Goal: Information Seeking & Learning: Compare options

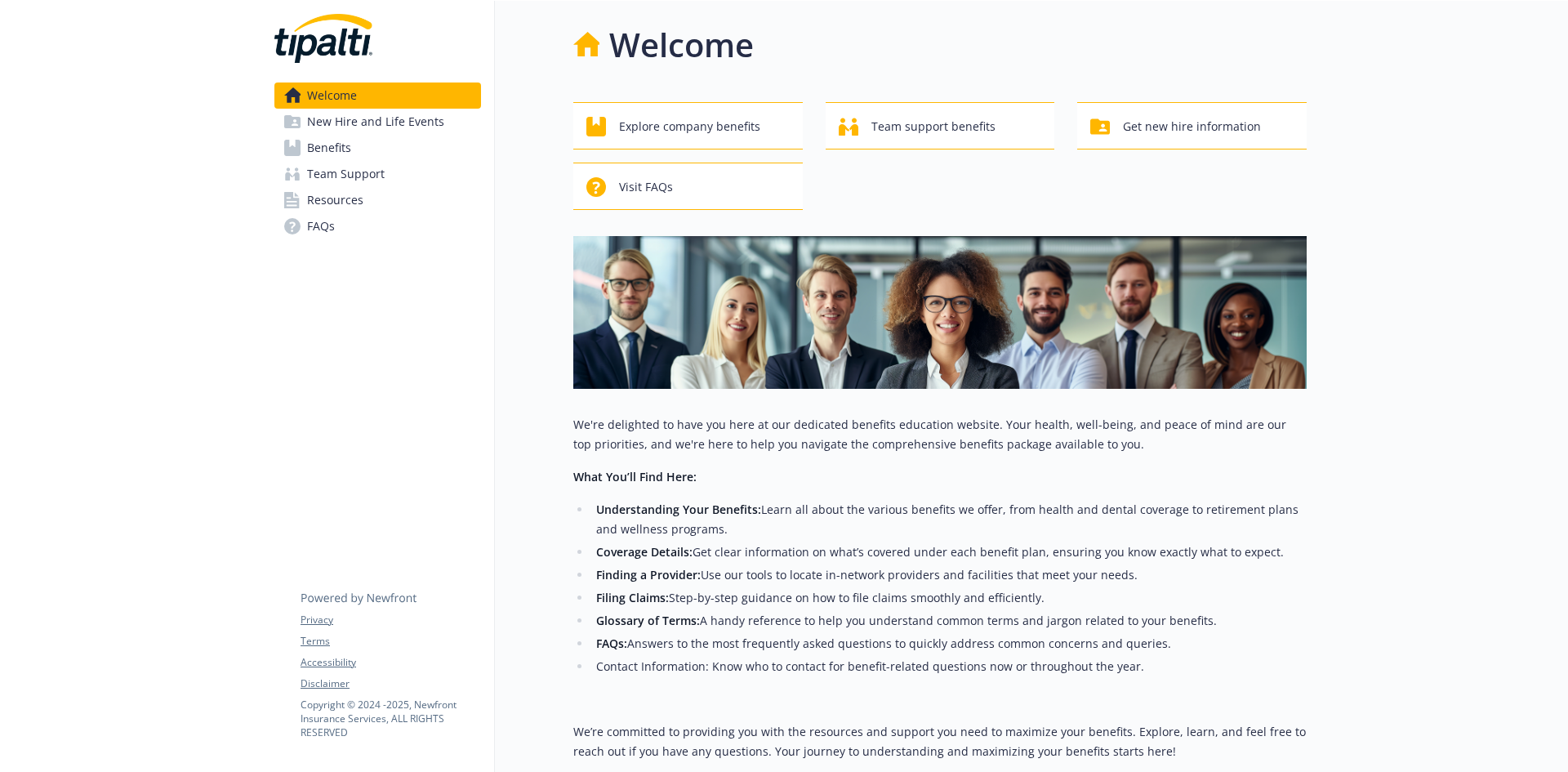
click at [342, 150] on span "Benefits" at bounding box center [329, 148] width 44 height 26
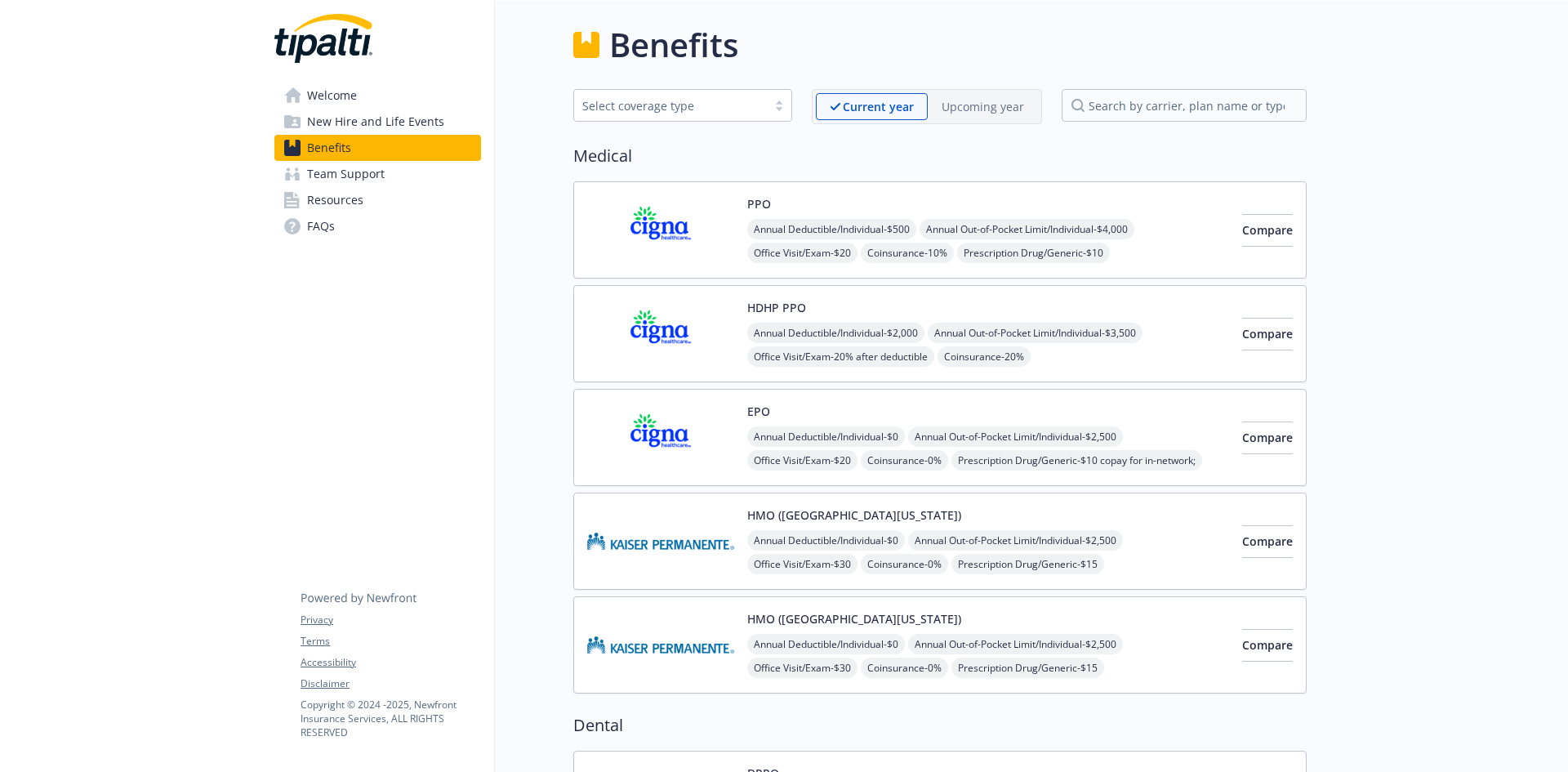
click at [845, 194] on div "PPO Annual Deductible/Individual - $500 Annual Out-of-Pocket Limit/Individual -…" at bounding box center [940, 230] width 733 height 97
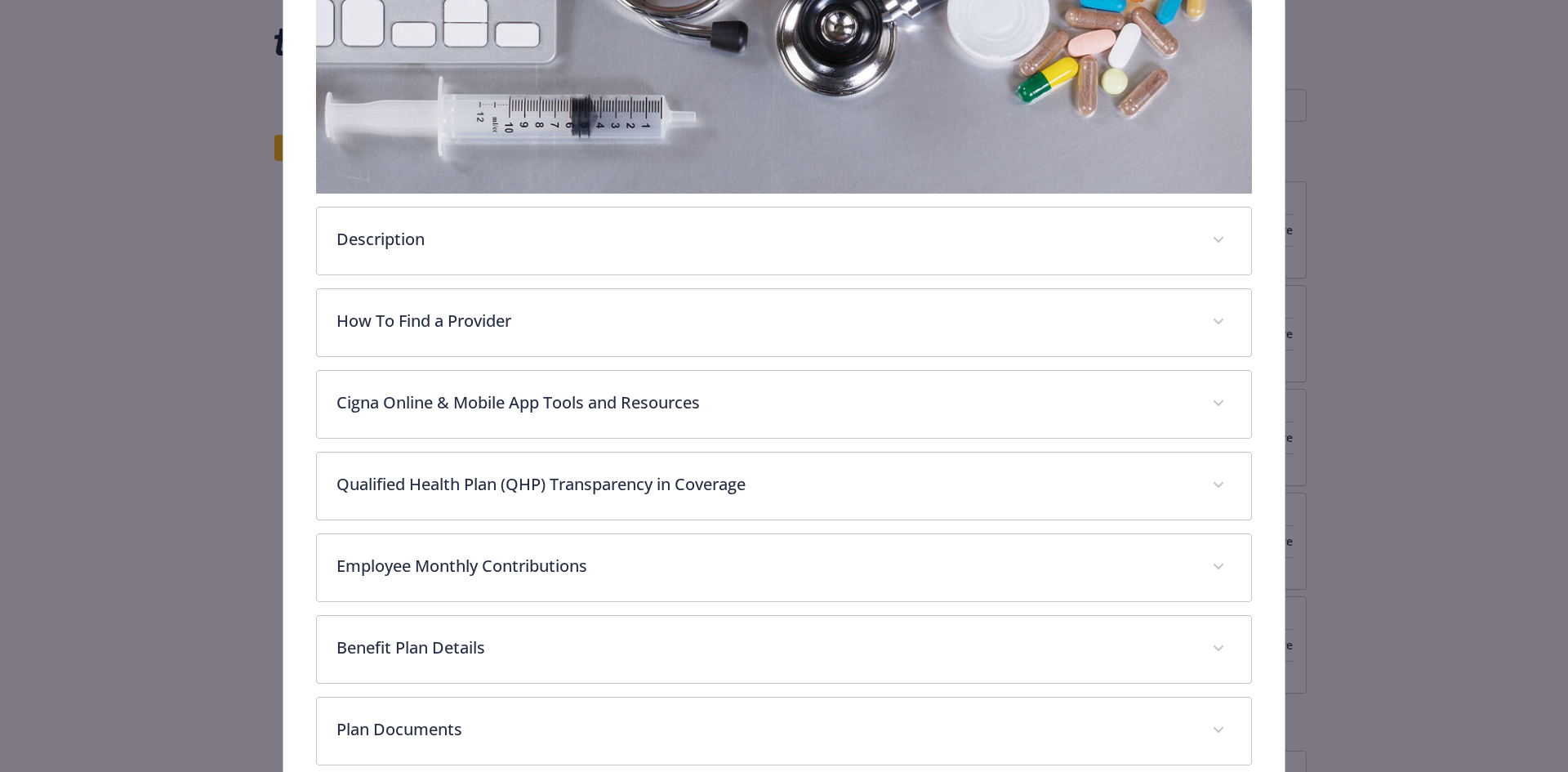
scroll to position [539, 0]
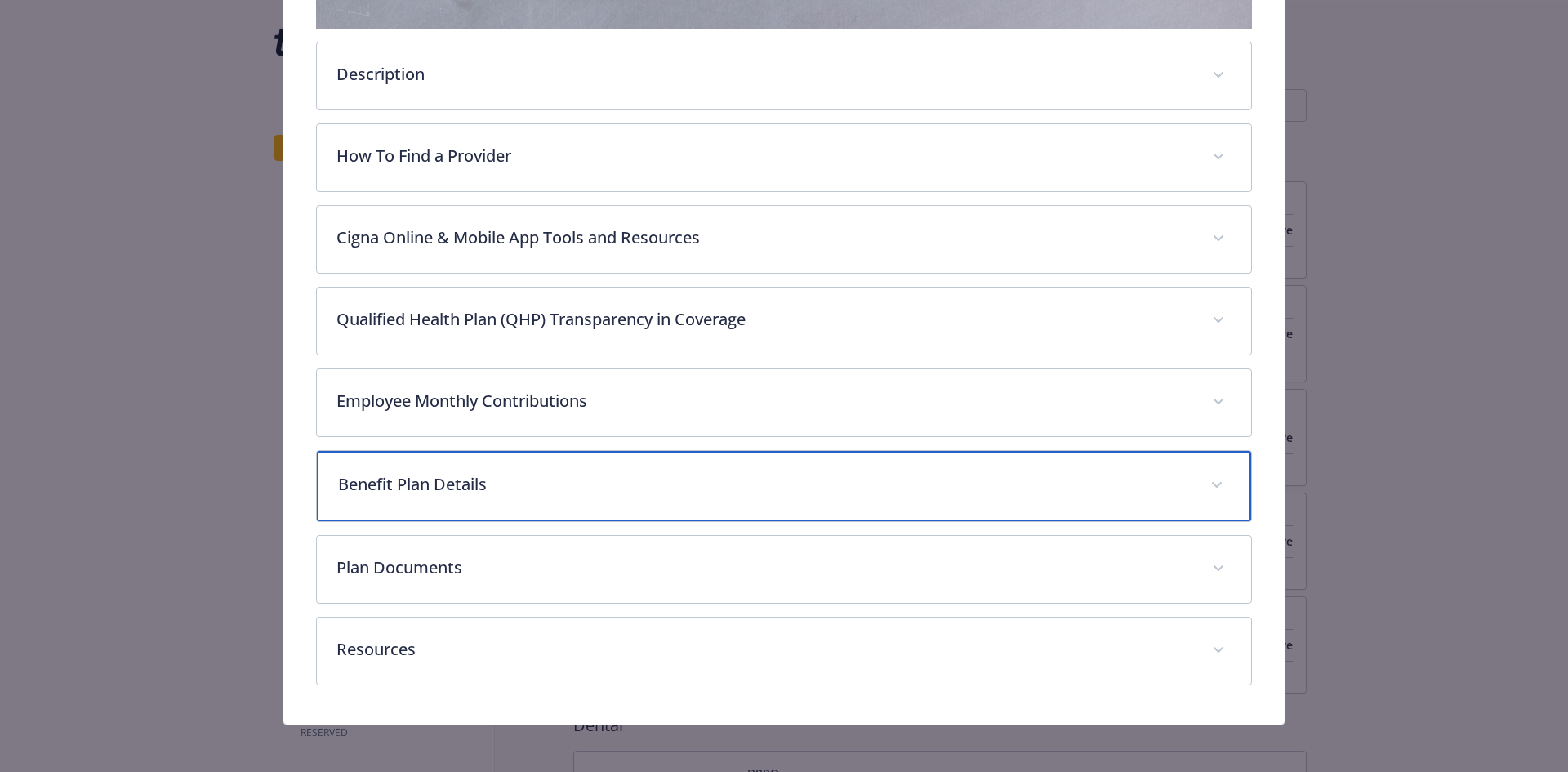
click at [462, 477] on p "Benefit Plan Details" at bounding box center [765, 483] width 853 height 25
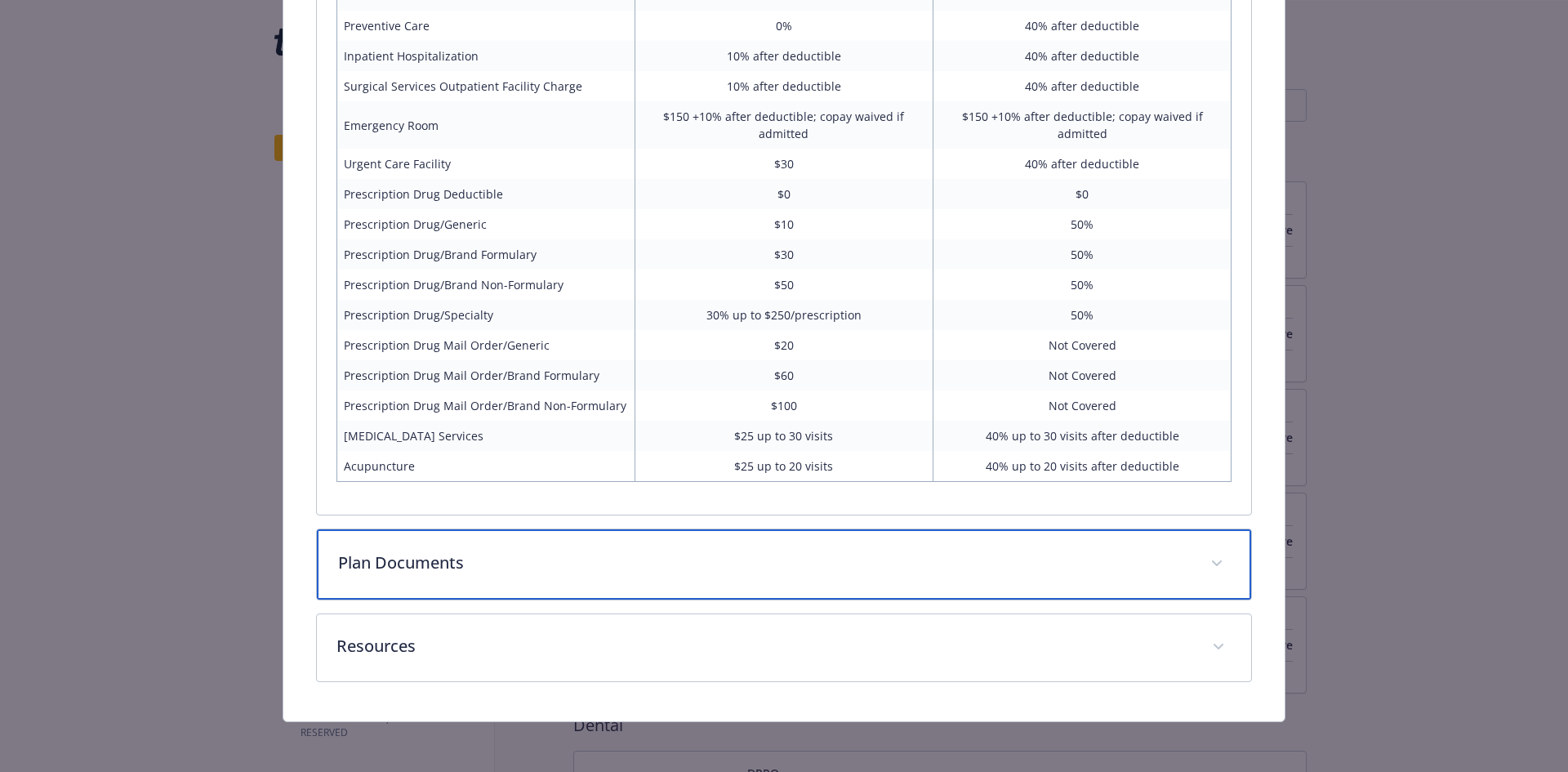
scroll to position [1329, 0]
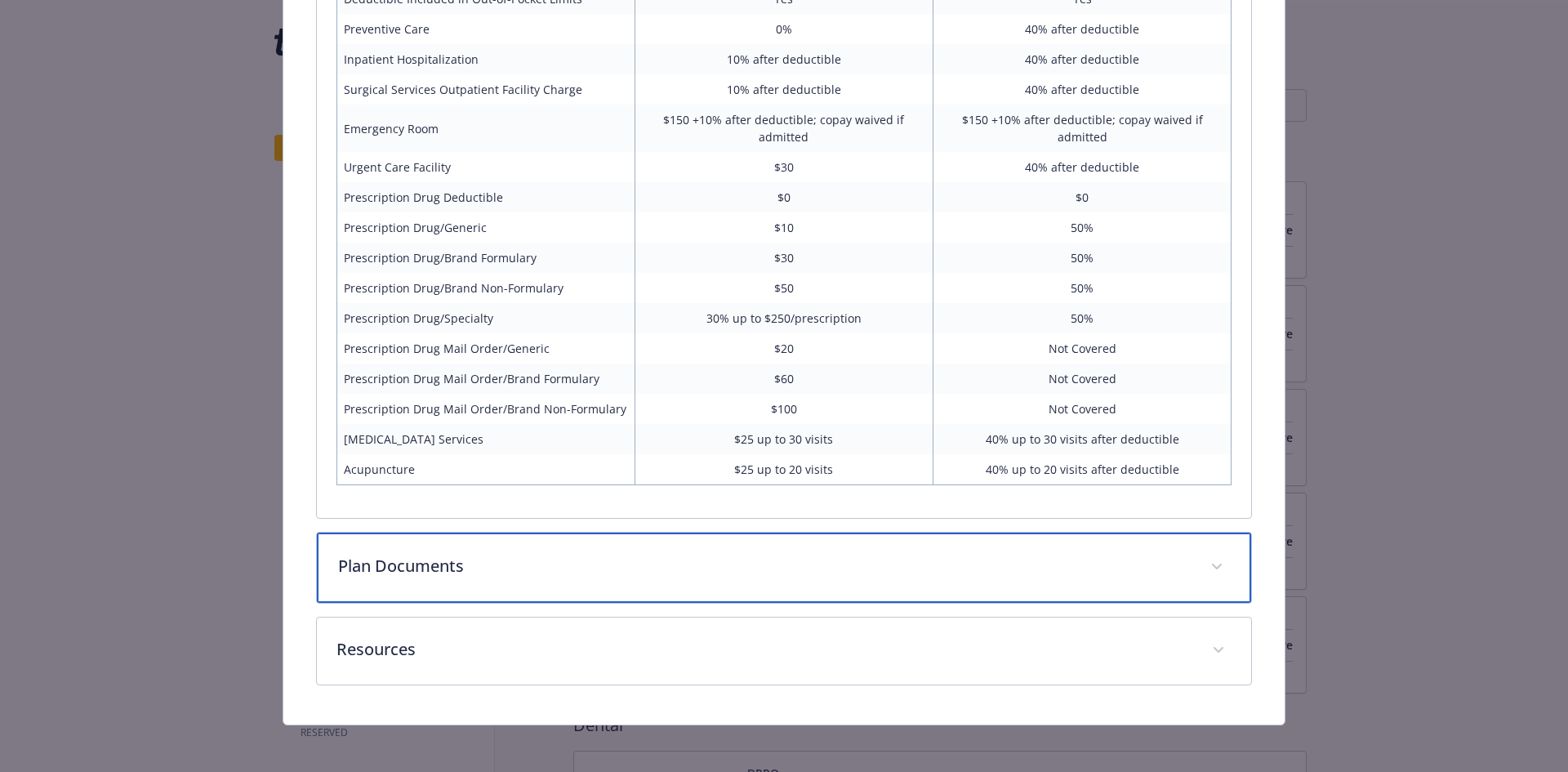
click at [885, 565] on p "Plan Documents" at bounding box center [765, 565] width 853 height 25
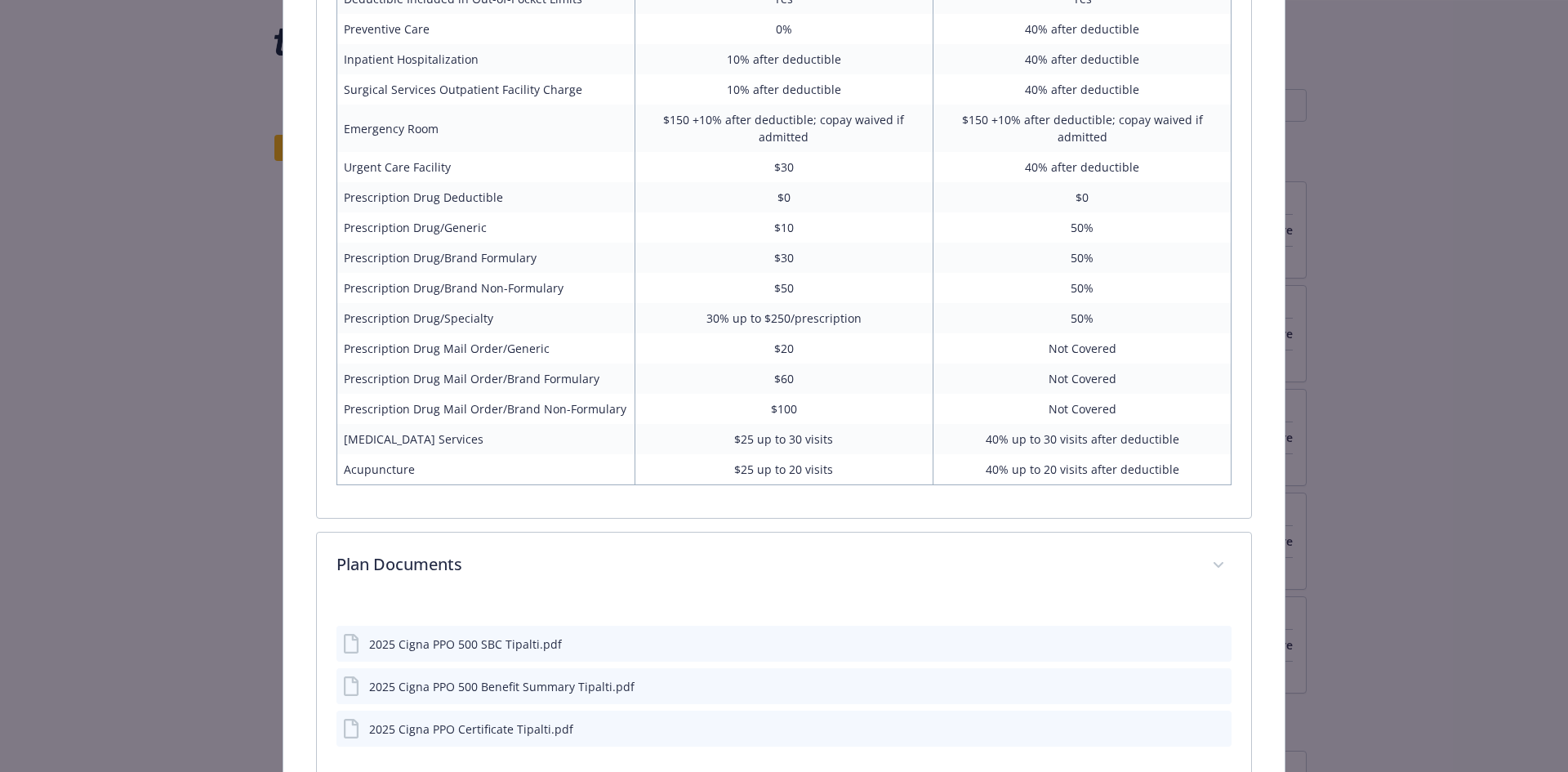
click at [739, 697] on div "2025 Cigna PPO 500 Benefit Summary Tipalti.pdf" at bounding box center [784, 686] width 896 height 36
click at [1209, 686] on icon "preview file" at bounding box center [1216, 685] width 15 height 11
click at [1209, 642] on icon "preview file" at bounding box center [1216, 642] width 15 height 11
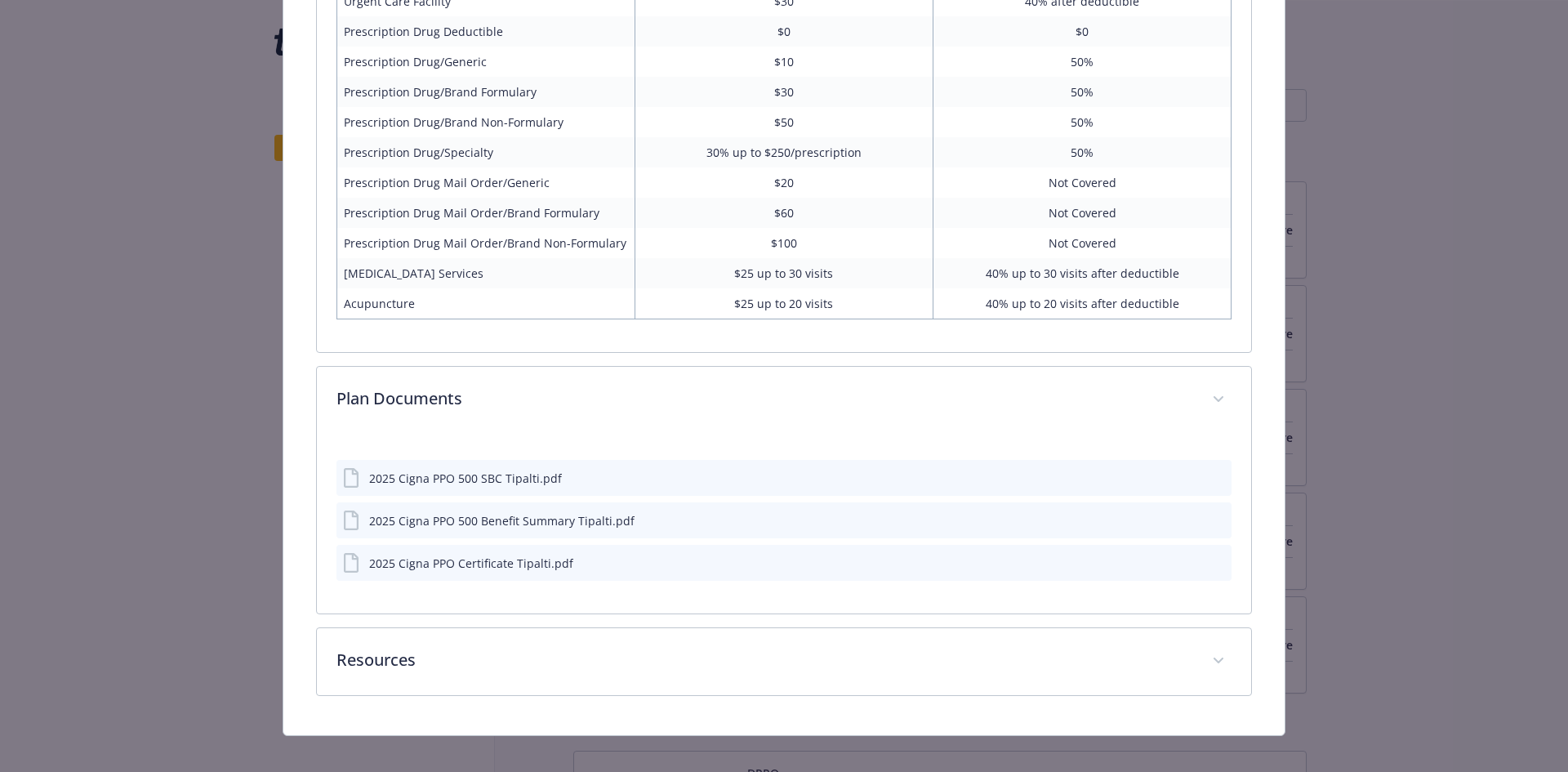
scroll to position [1496, 0]
click at [1209, 556] on icon "preview file" at bounding box center [1216, 561] width 15 height 11
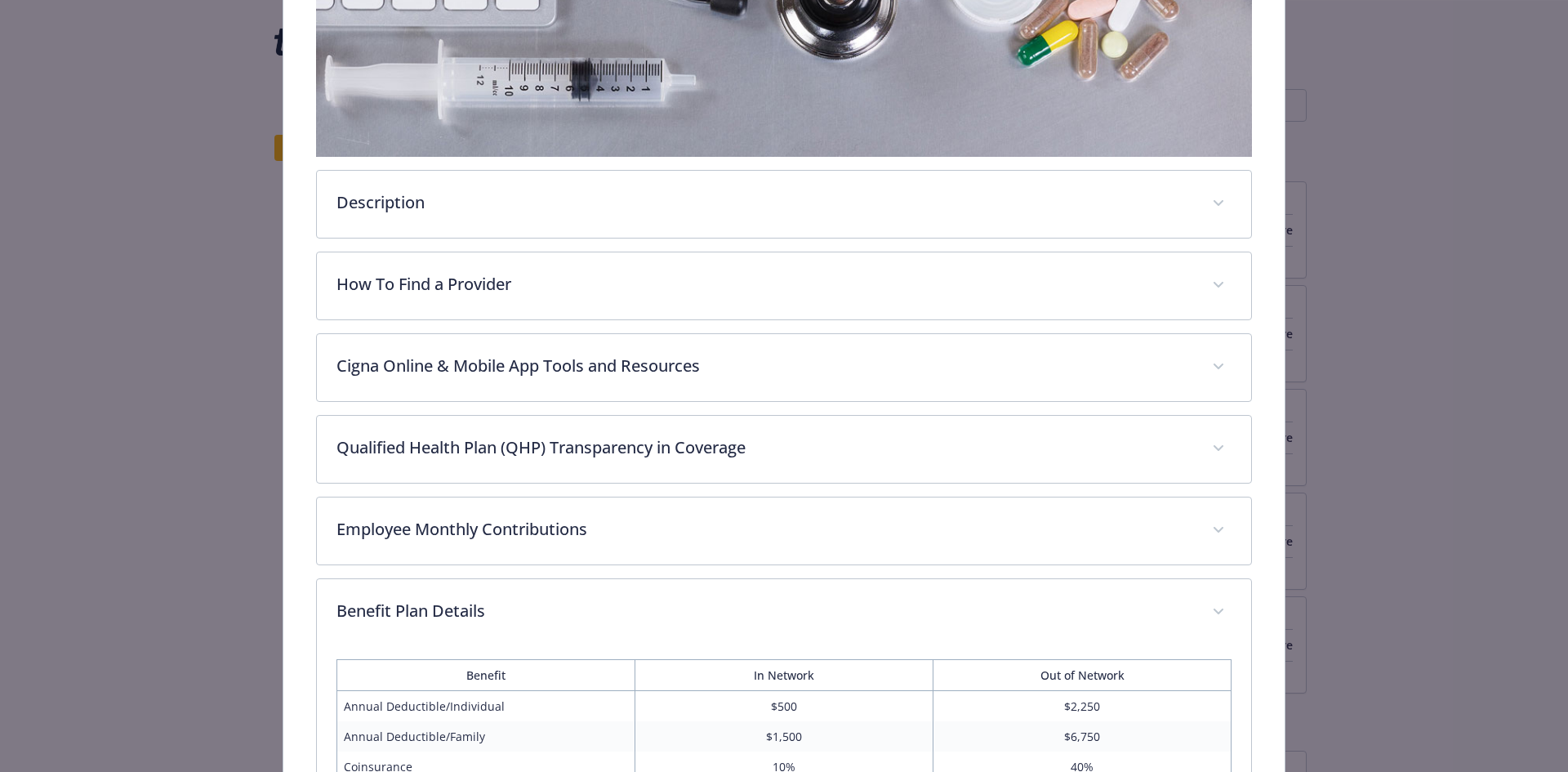
scroll to position [413, 0]
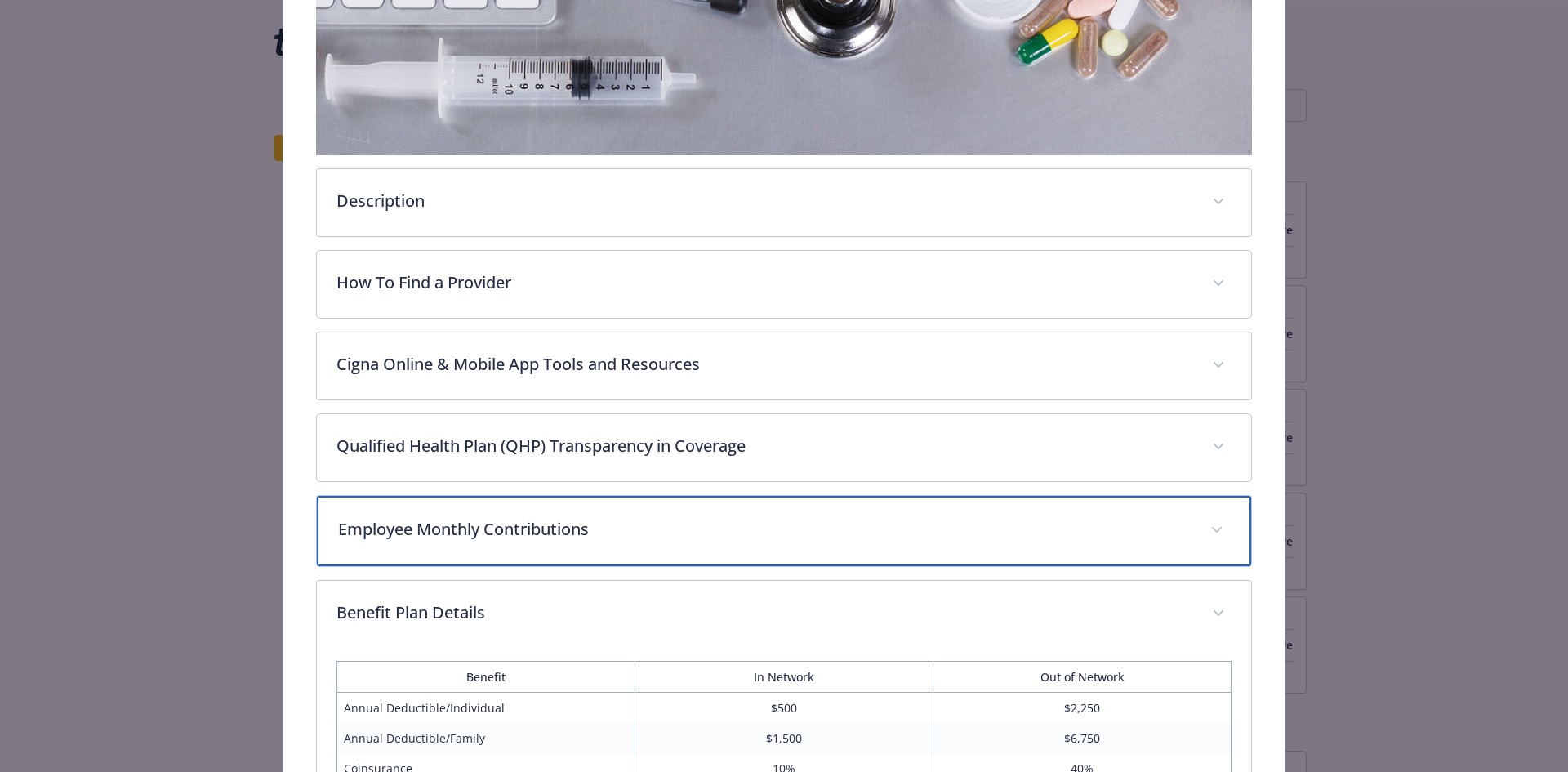
click at [633, 504] on div "Employee Monthly Contributions" at bounding box center [784, 530] width 935 height 70
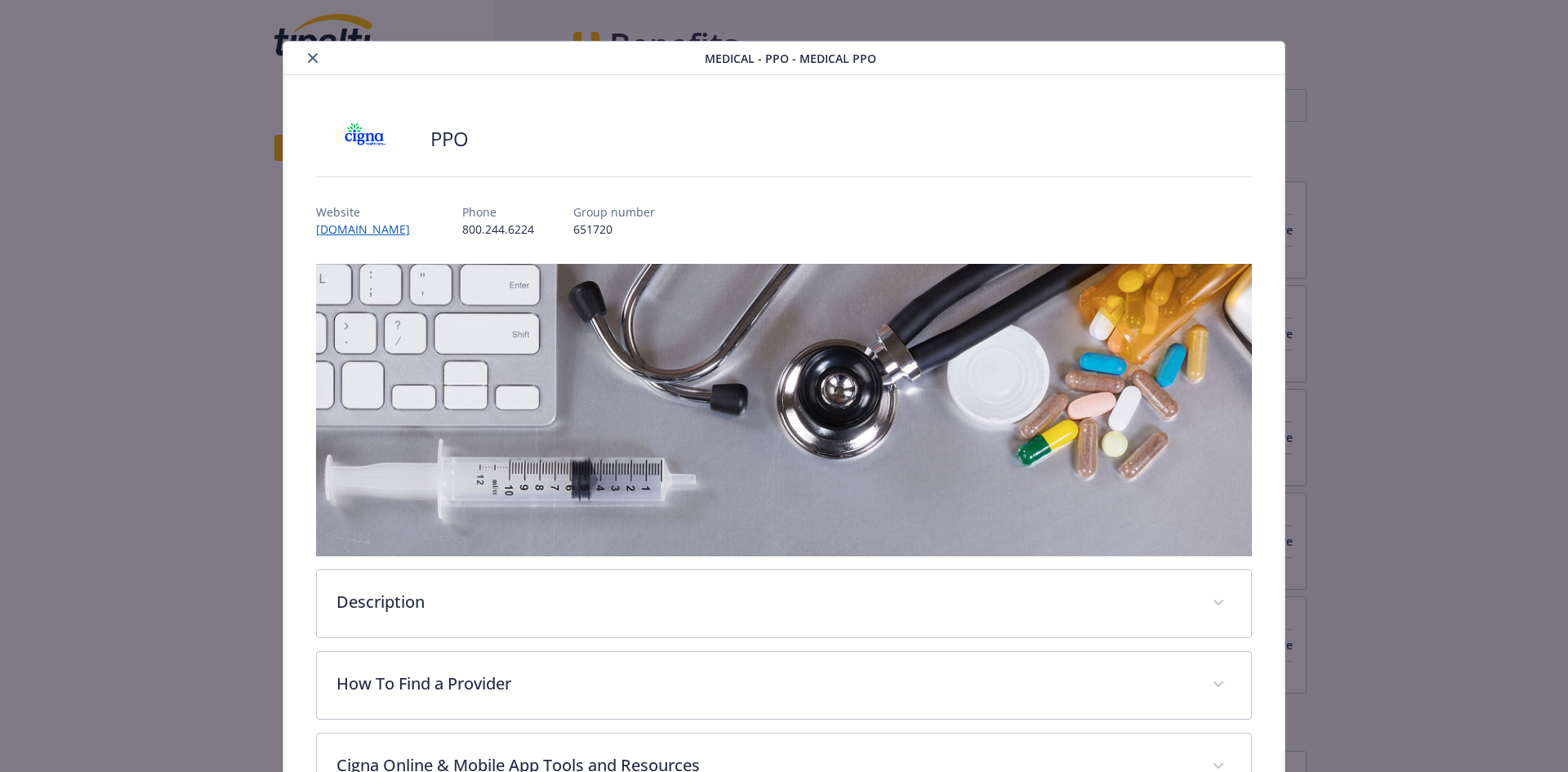
scroll to position [0, 0]
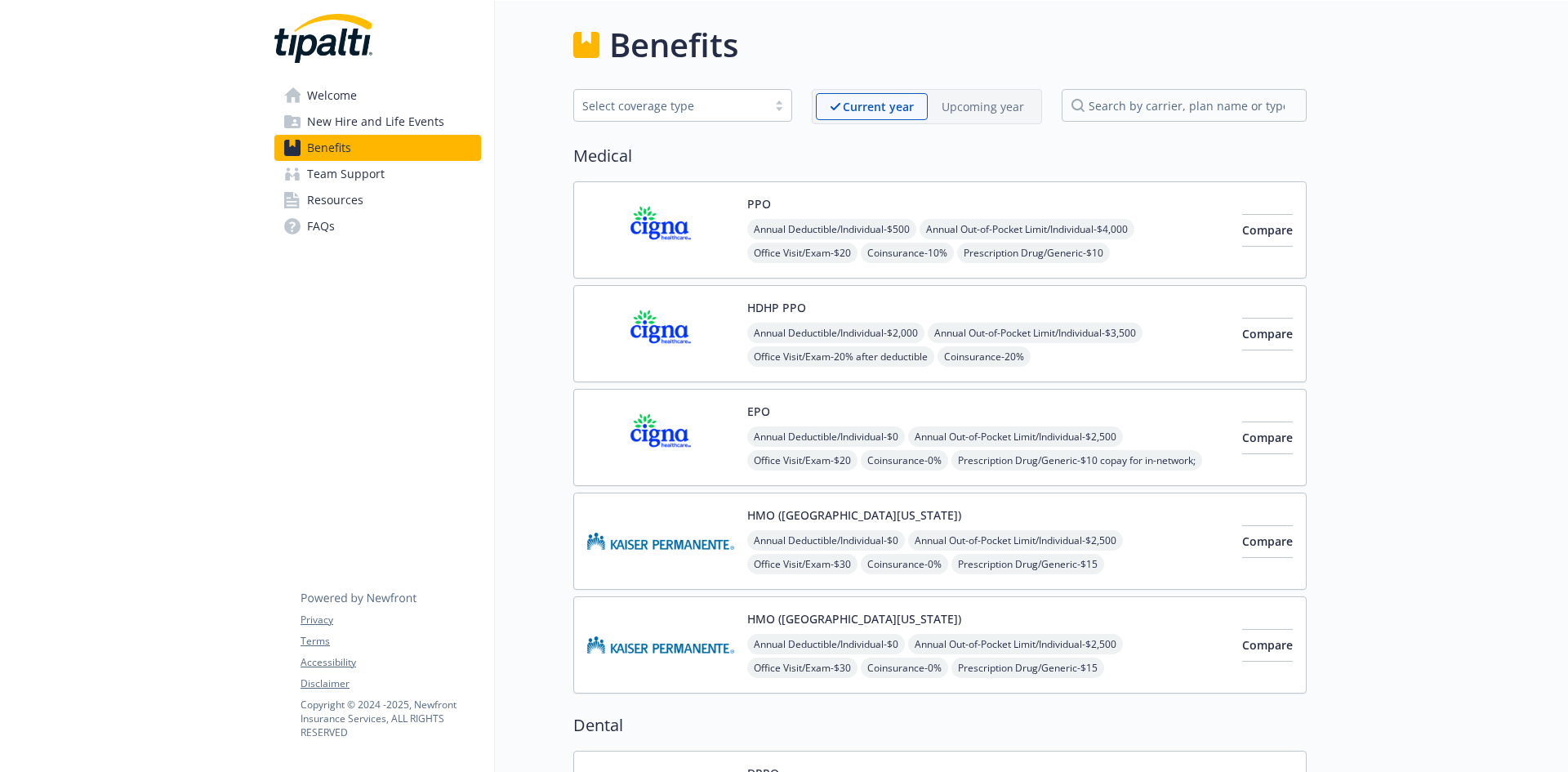
click at [978, 108] on p "Upcoming year" at bounding box center [983, 107] width 83 height 17
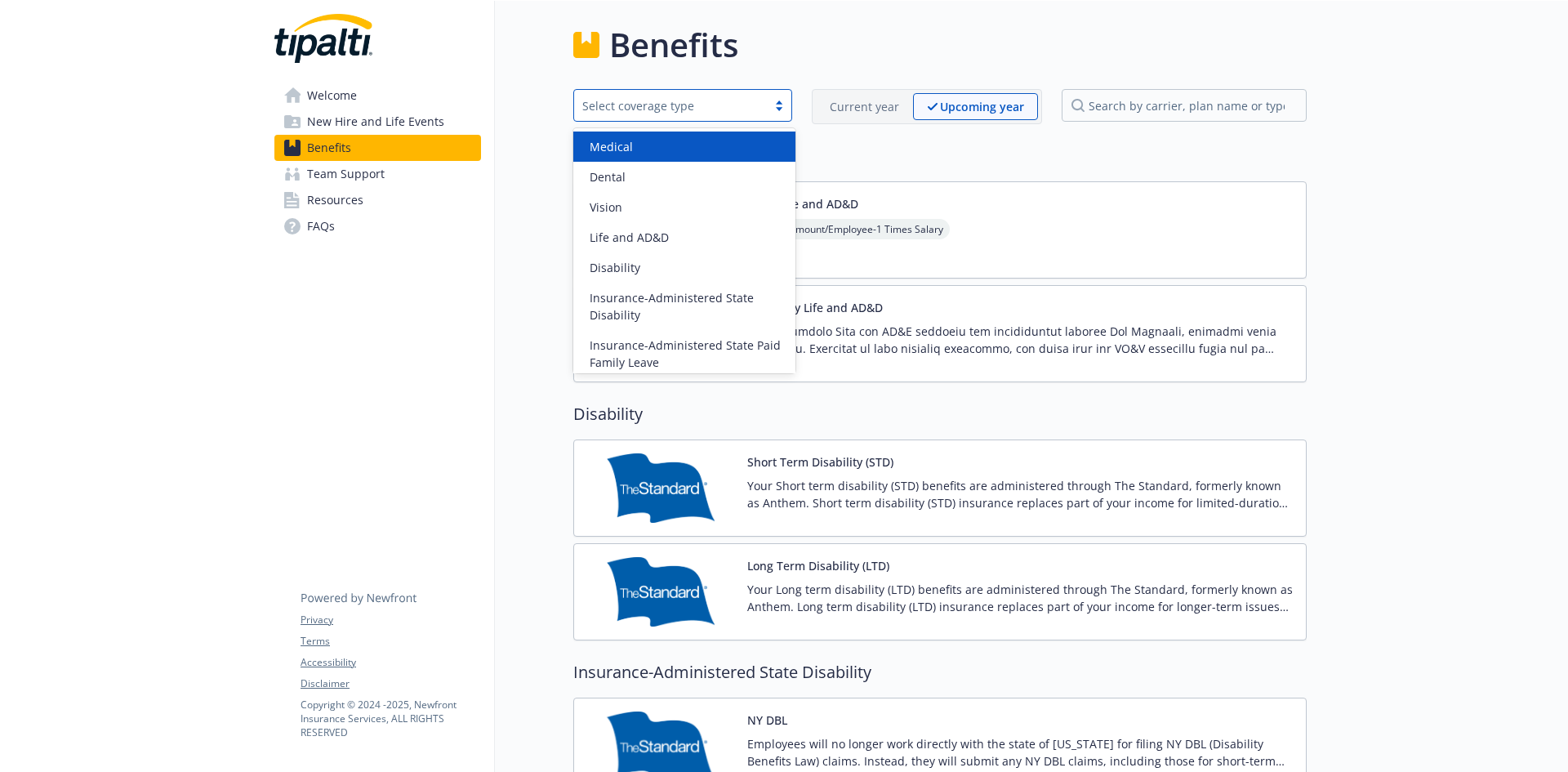
click at [776, 108] on div at bounding box center [778, 105] width 25 height 13
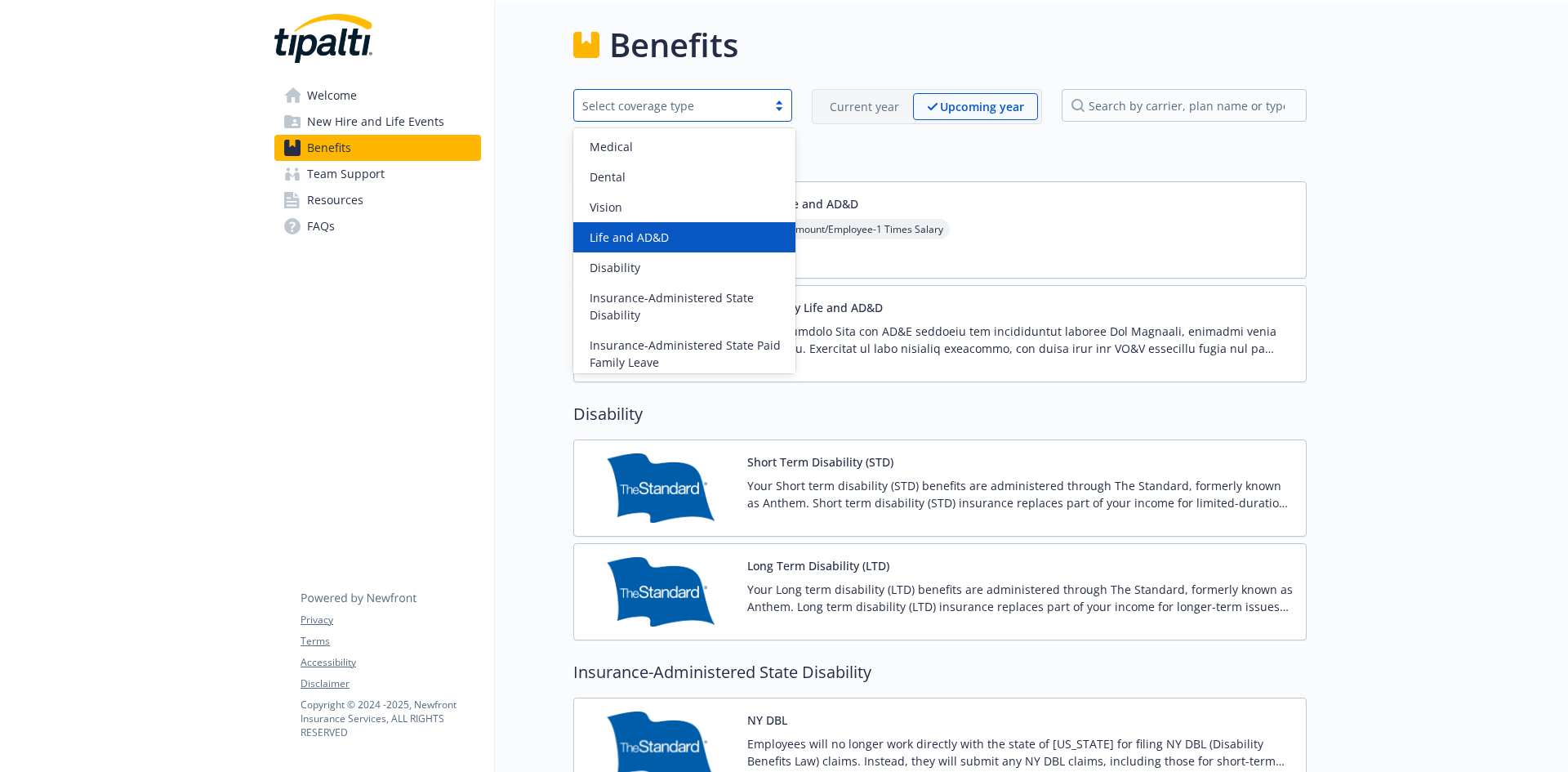
scroll to position [158, 0]
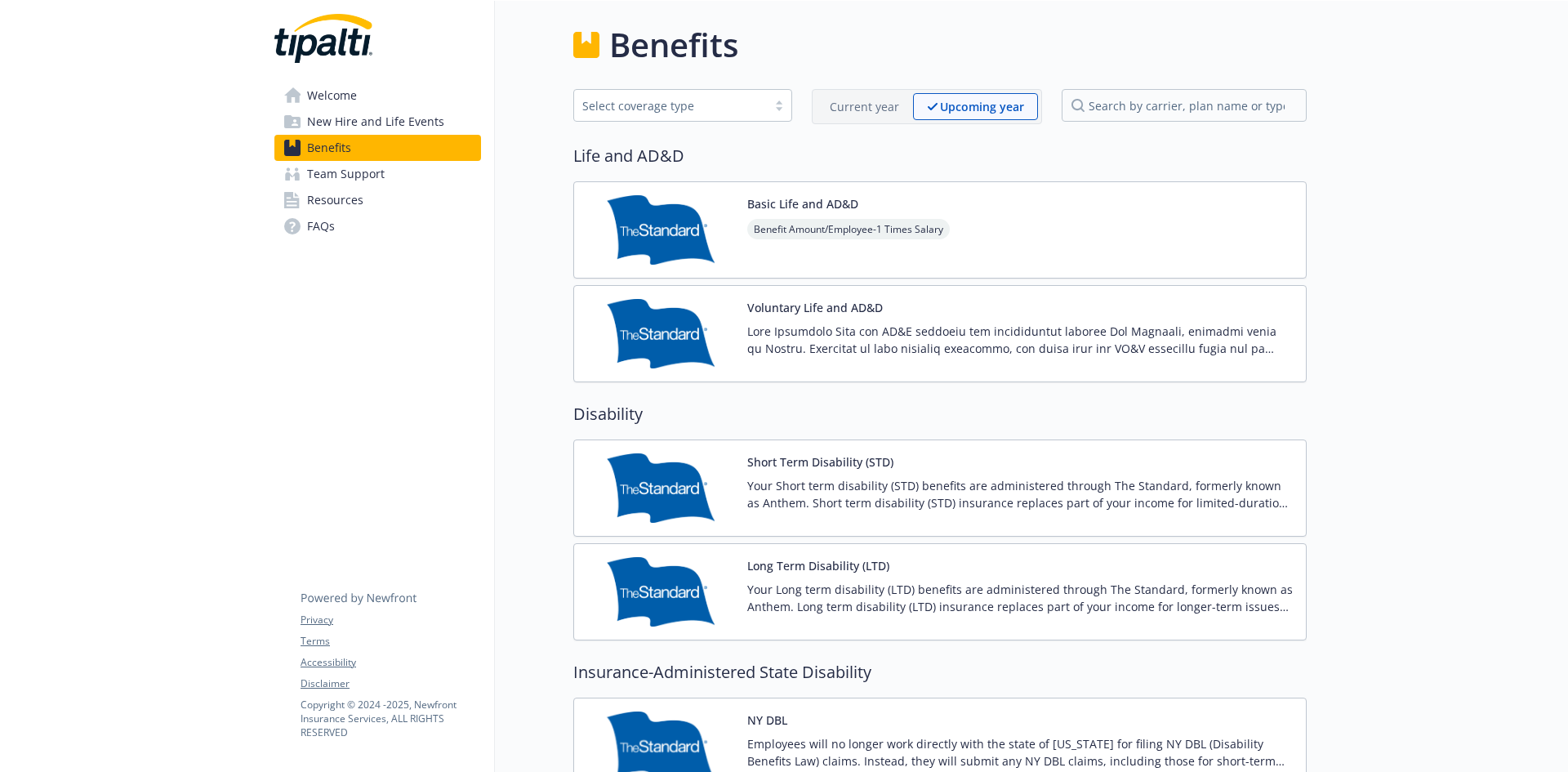
click at [881, 117] on div "Current year" at bounding box center [865, 106] width 97 height 27
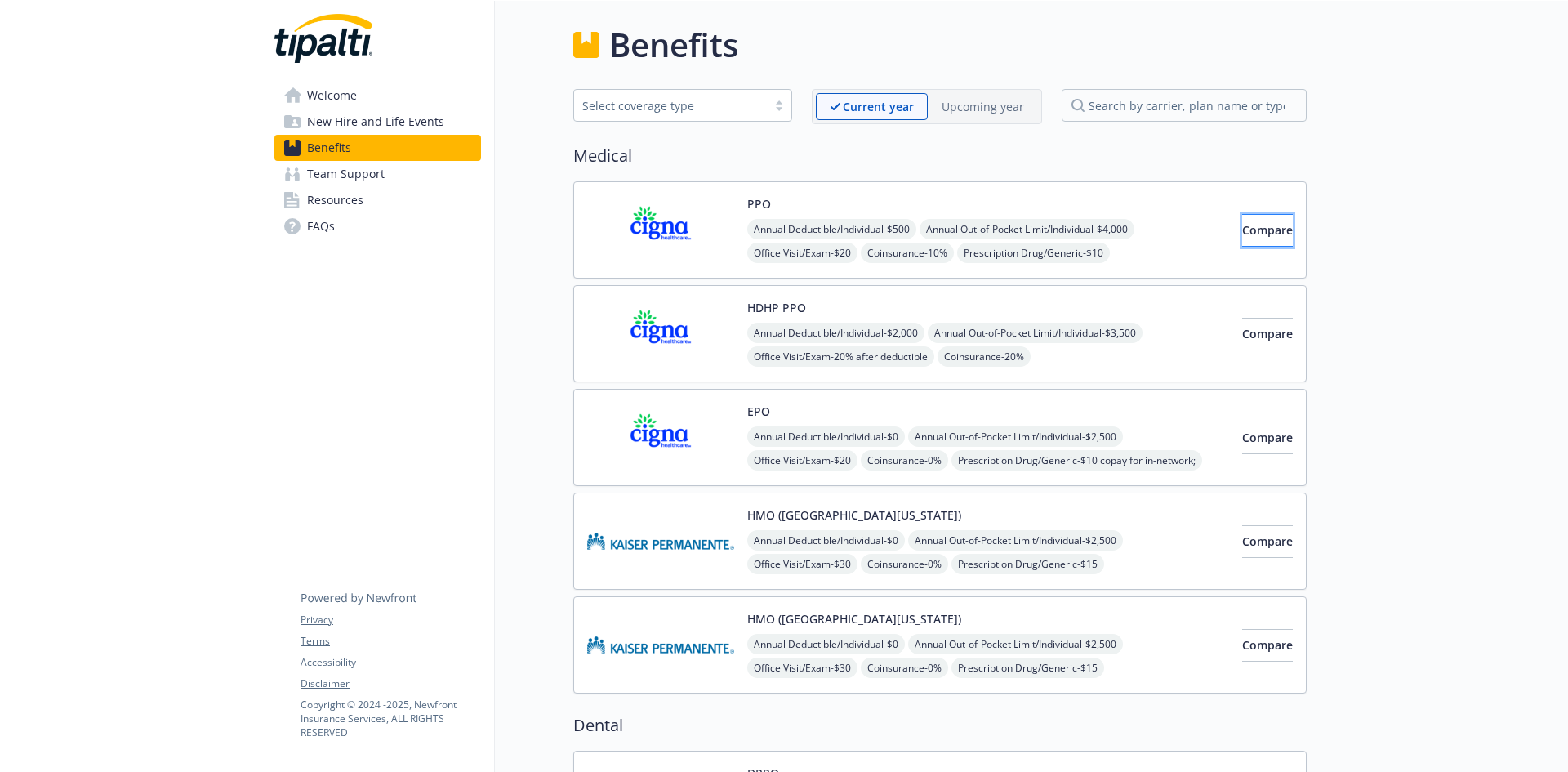
click at [1242, 224] on span "Compare" at bounding box center [1267, 230] width 51 height 16
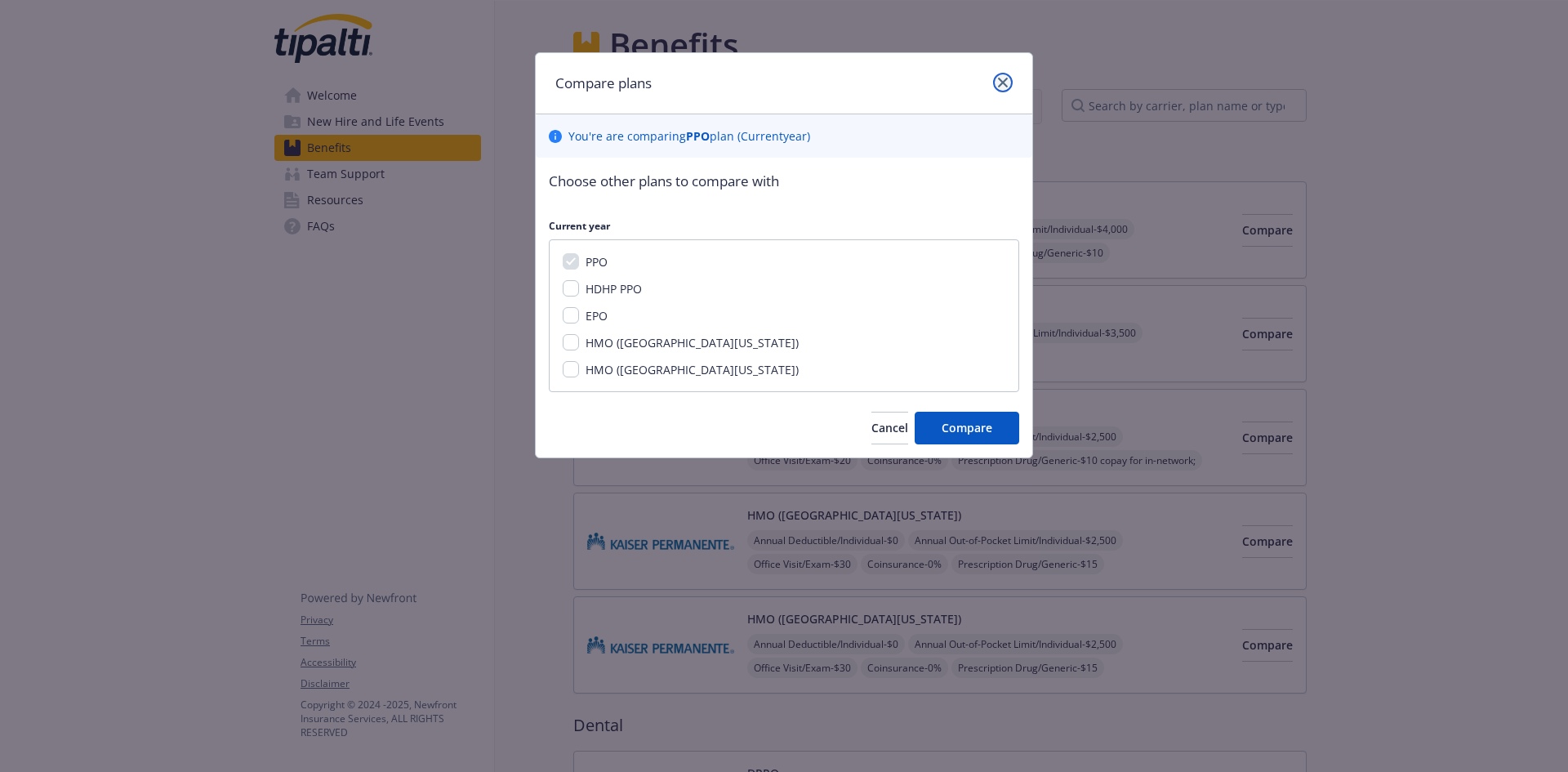
click at [1007, 85] on link "close" at bounding box center [1002, 82] width 19 height 19
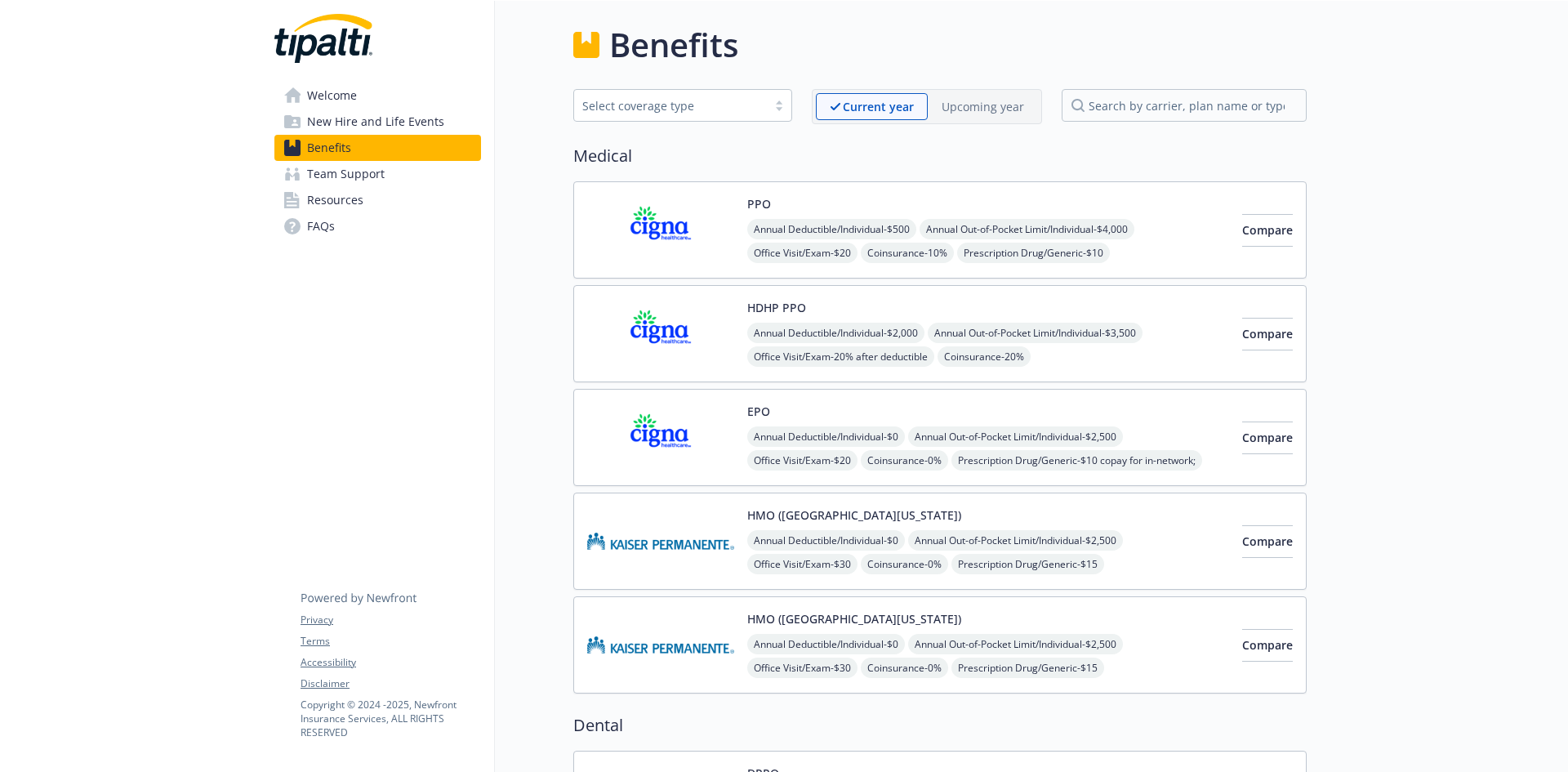
click at [811, 207] on div "PPO Annual Deductible/Individual - $500 Annual Out-of-Pocket Limit/Individual -…" at bounding box center [988, 230] width 482 height 70
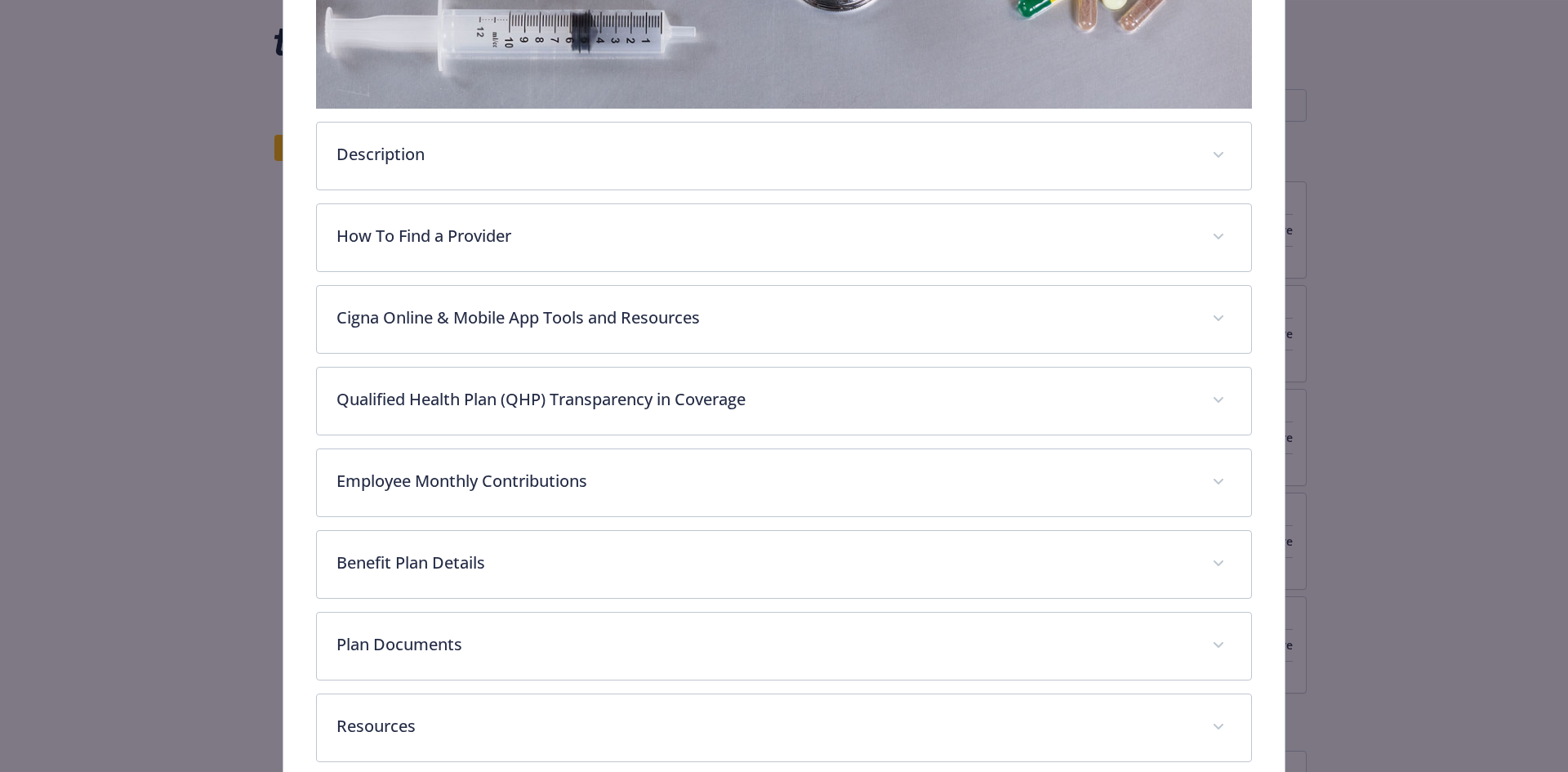
scroll to position [539, 0]
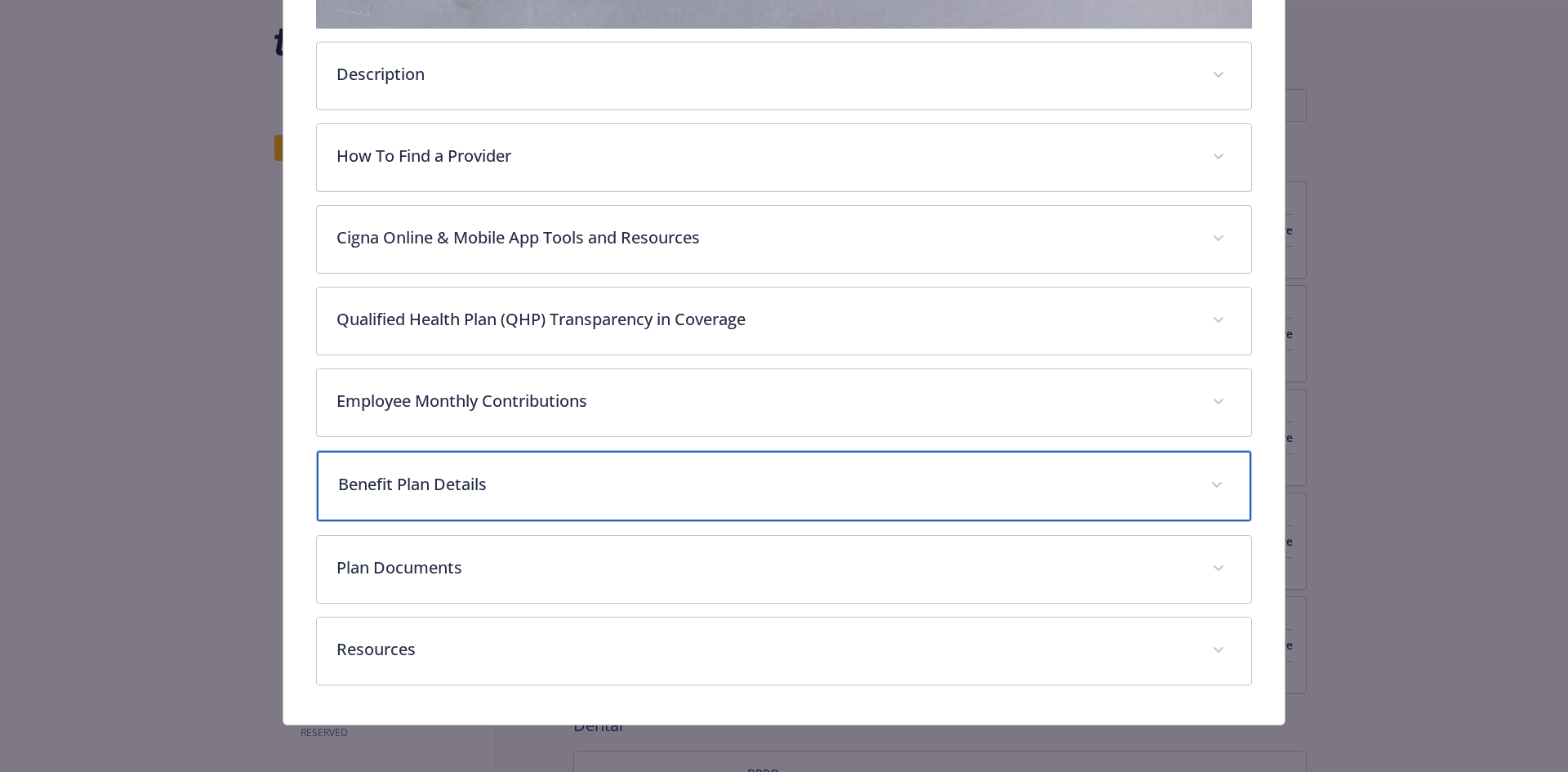
click at [1215, 481] on span "details for plan Medical - PPO - Medical PPO" at bounding box center [1216, 484] width 26 height 26
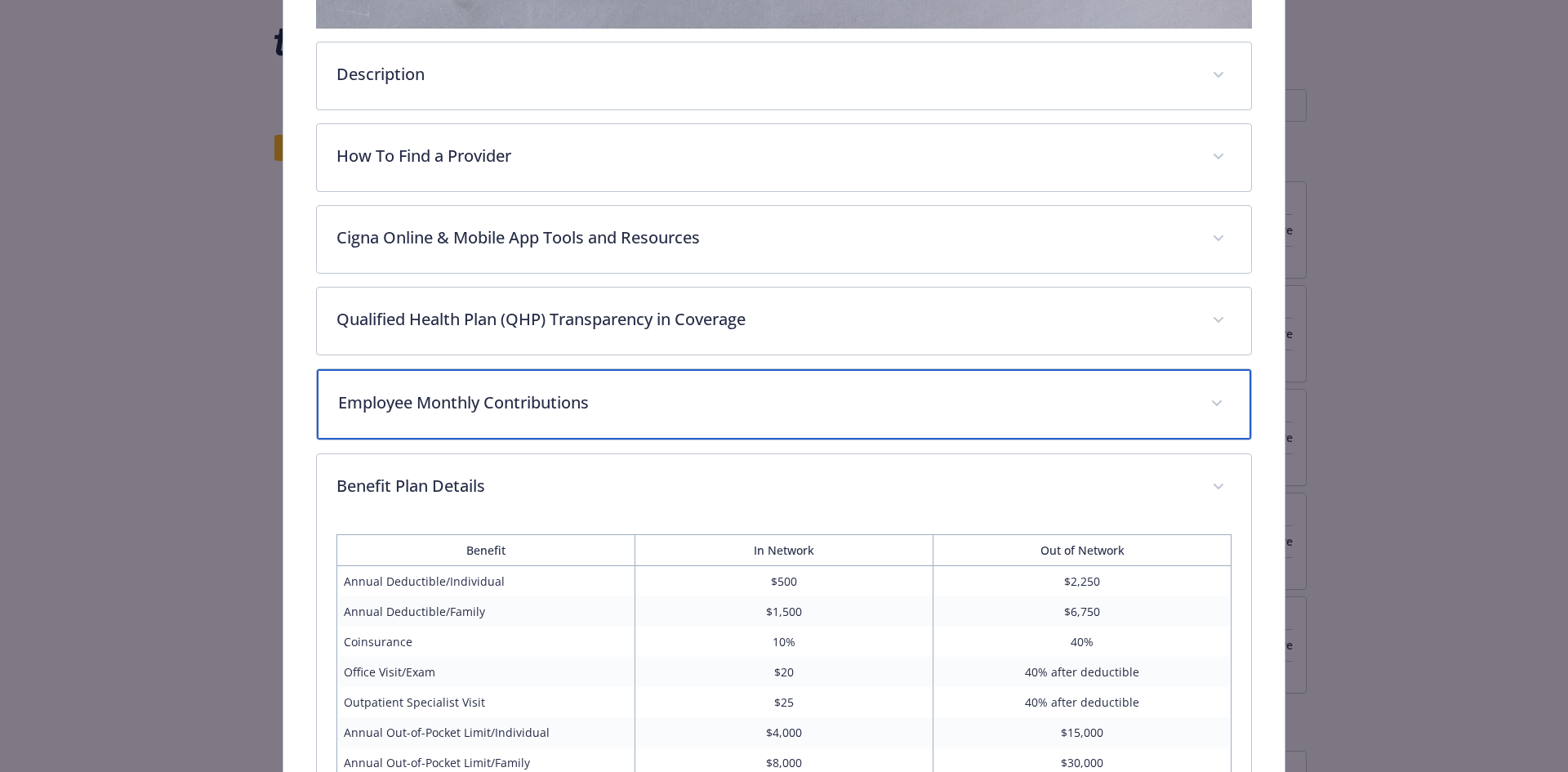
click at [1203, 396] on span "details for plan Medical - PPO - Medical PPO" at bounding box center [1216, 403] width 26 height 26
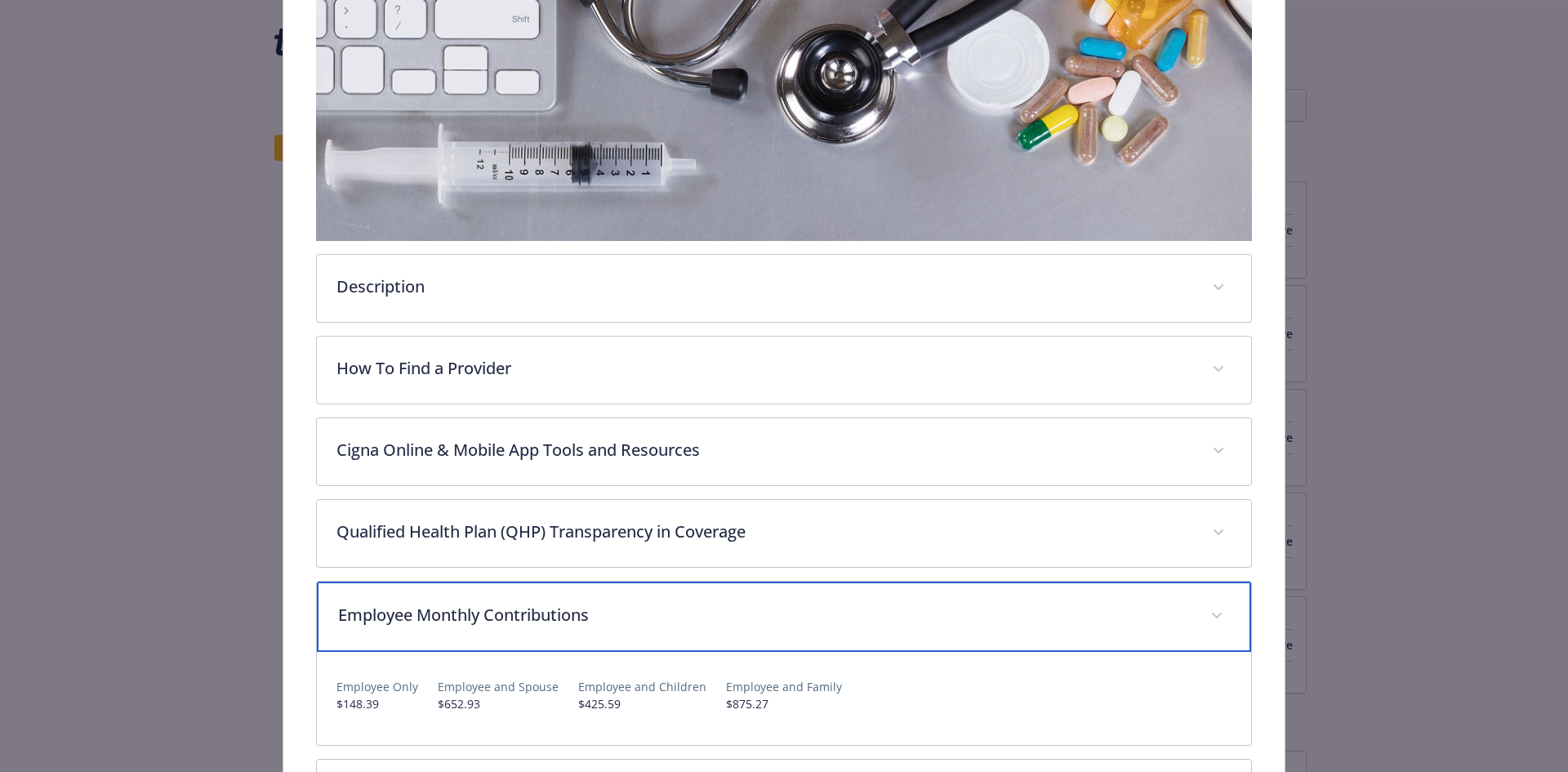
scroll to position [0, 0]
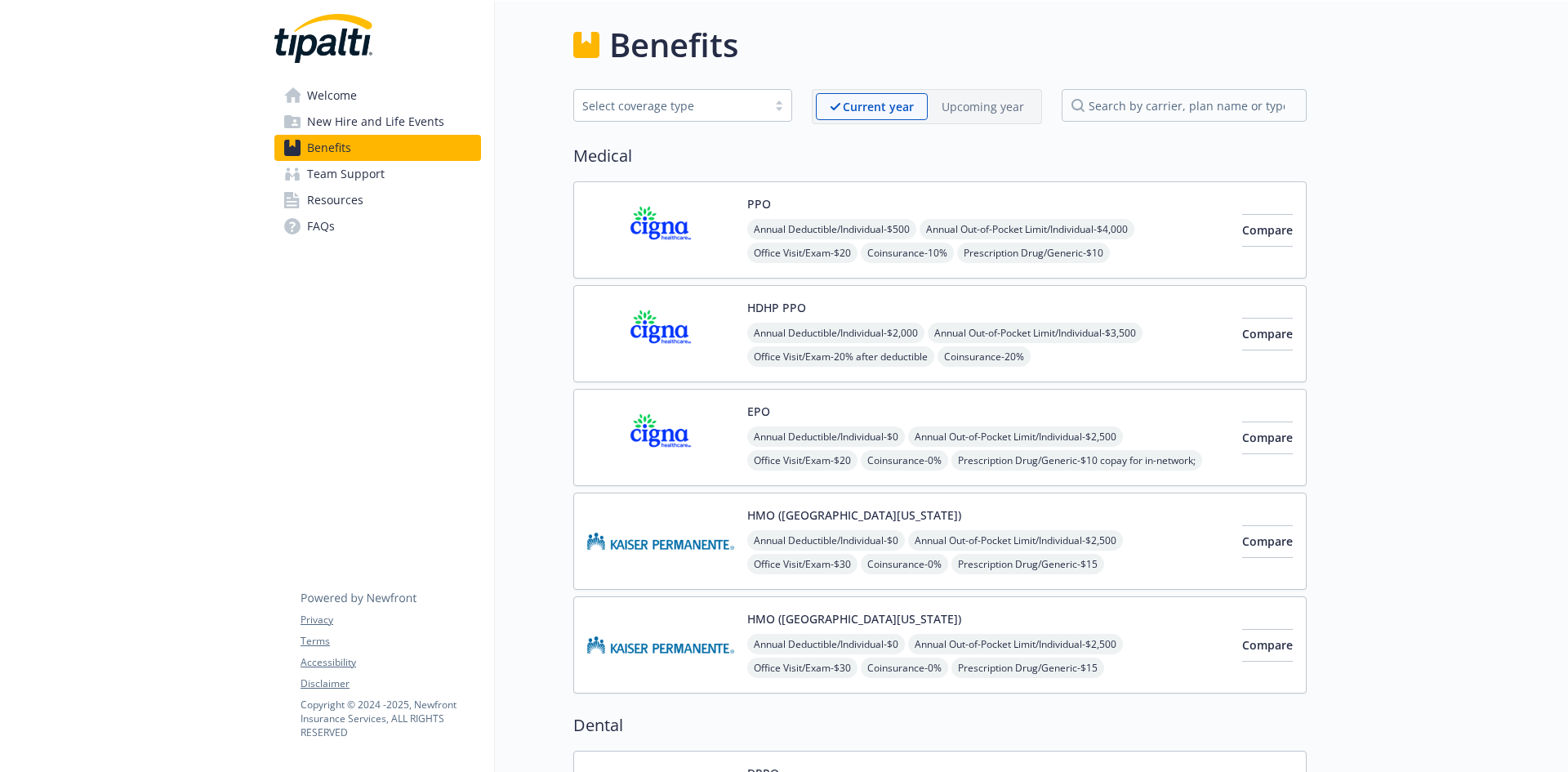
click at [1261, 242] on button "Compare" at bounding box center [1267, 231] width 51 height 33
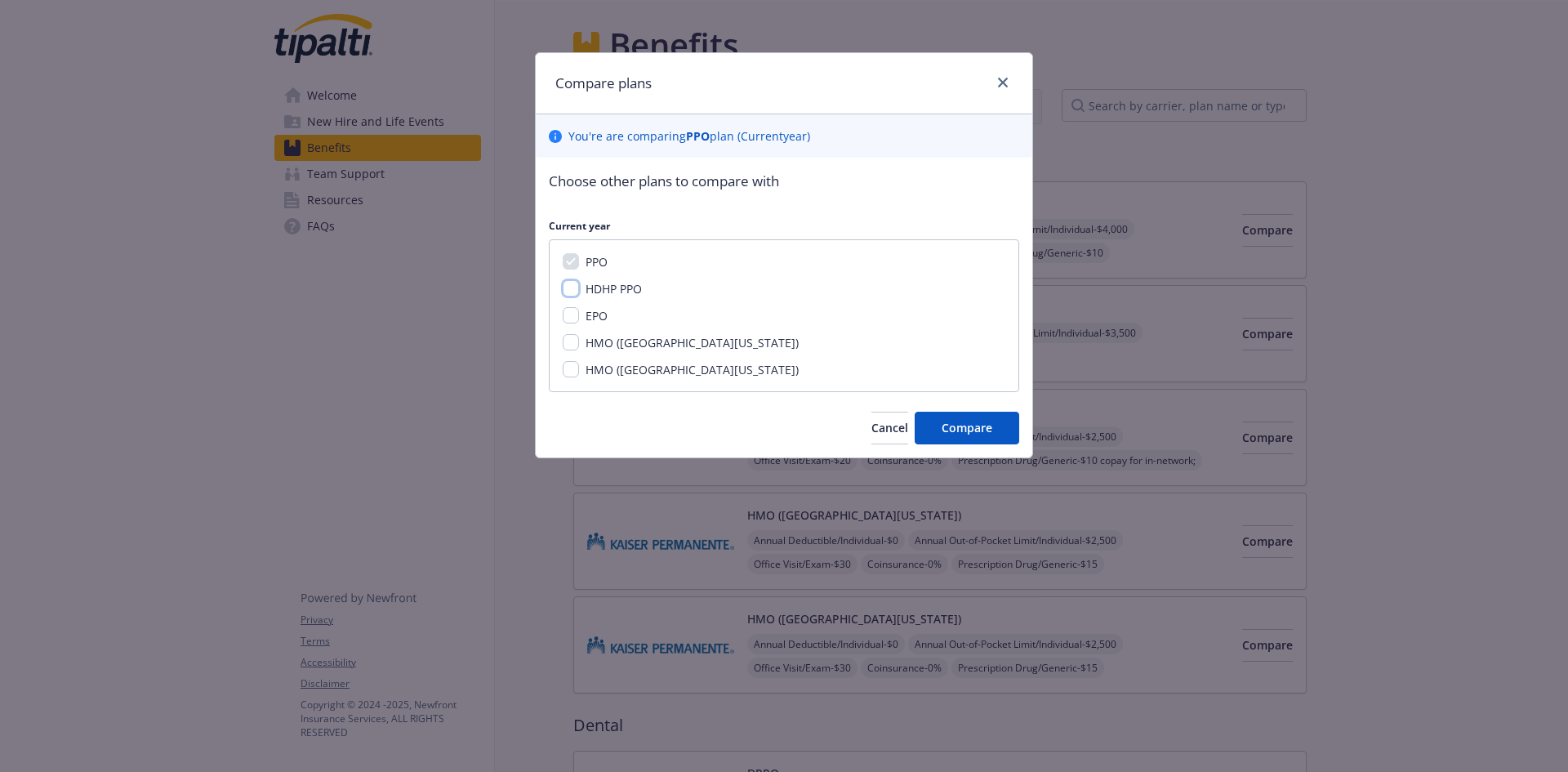
click at [573, 284] on input "HDHP PPO" at bounding box center [571, 289] width 17 height 17
checkbox input "true"
click at [573, 312] on input "EPO" at bounding box center [571, 315] width 17 height 17
checkbox input "true"
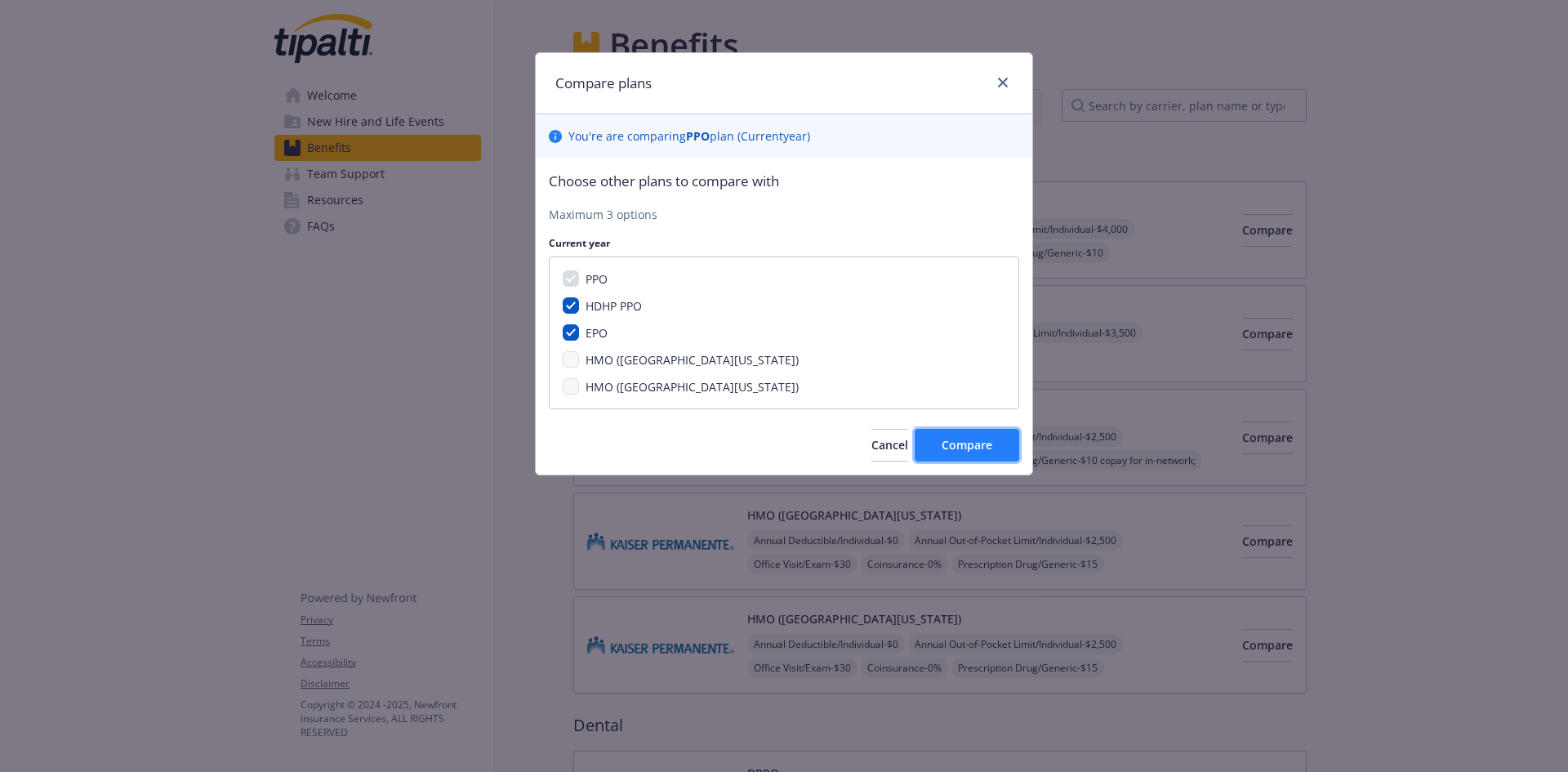
click at [947, 450] on span "Compare" at bounding box center [966, 444] width 51 height 16
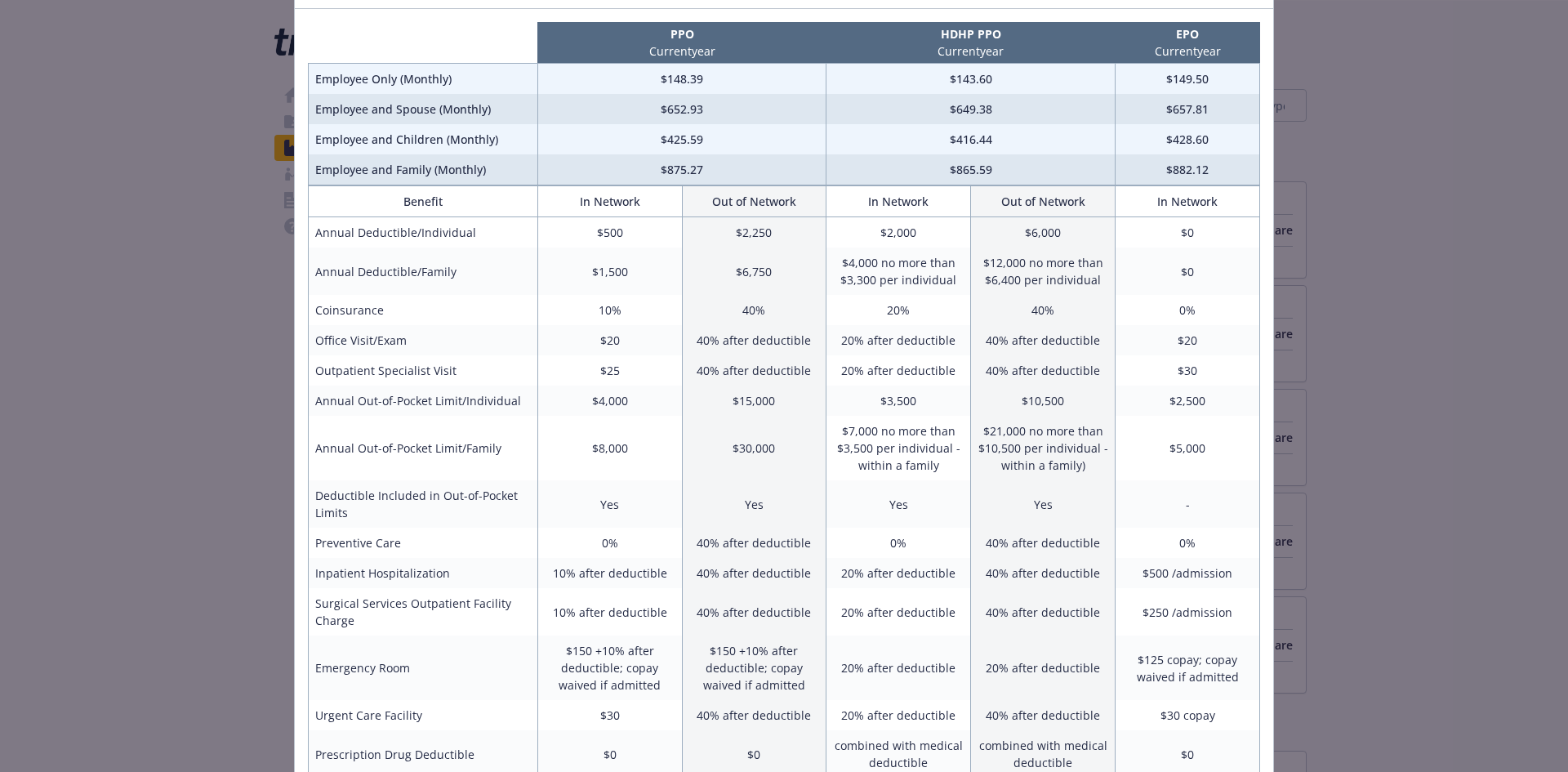
scroll to position [24, 0]
